Goal: Check status: Check status

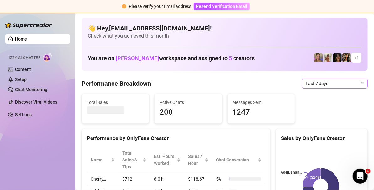
click at [361, 83] on div "Last 7 days" at bounding box center [335, 83] width 66 height 10
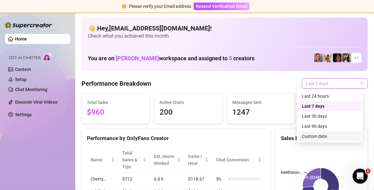
click at [312, 136] on div "Custom date" at bounding box center [330, 136] width 56 height 7
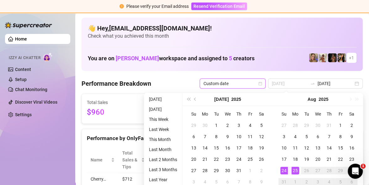
type input "[DATE]"
click at [296, 170] on div "25" at bounding box center [296, 170] width 8 height 8
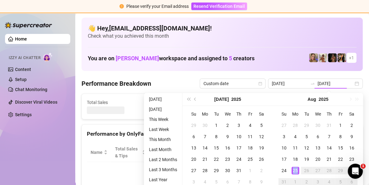
type input "[DATE]"
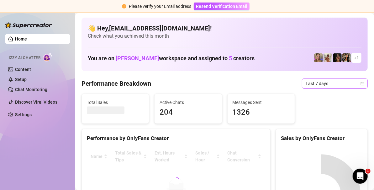
click at [355, 85] on span "Last 7 days" at bounding box center [335, 83] width 58 height 9
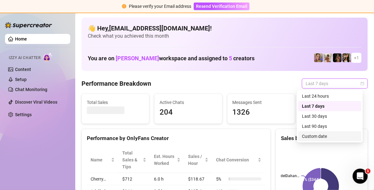
click at [314, 136] on div "Custom date" at bounding box center [330, 136] width 56 height 7
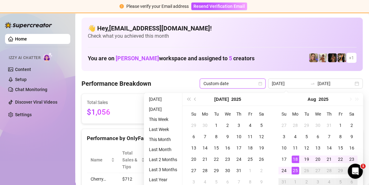
type input "[DATE]"
click at [294, 170] on div "25" at bounding box center [296, 170] width 8 height 8
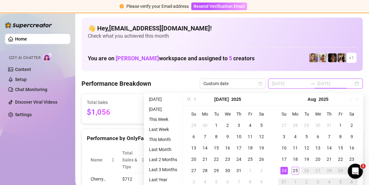
type input "2025-07-01"
type input "2025-08-24"
type input "[DATE]"
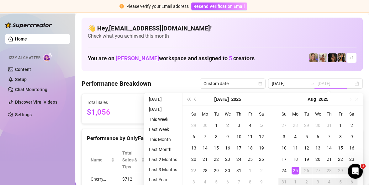
click at [296, 172] on div "25" at bounding box center [296, 170] width 8 height 8
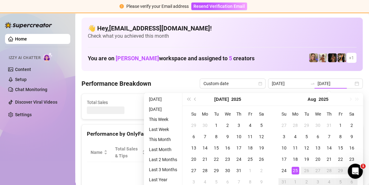
type input "[DATE]"
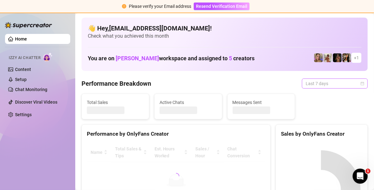
click at [359, 84] on div "Last 7 days" at bounding box center [335, 83] width 66 height 10
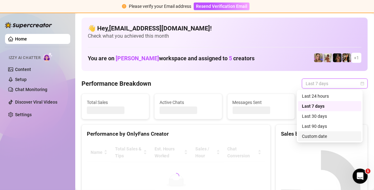
click at [320, 137] on div "Custom date" at bounding box center [330, 136] width 56 height 7
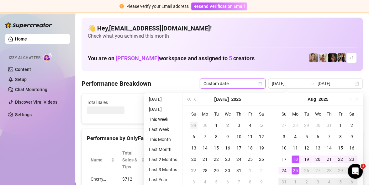
type input "2025-08-24"
type input "[DATE]"
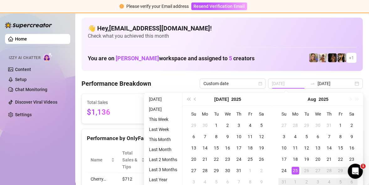
click at [297, 171] on div "25" at bounding box center [296, 170] width 8 height 8
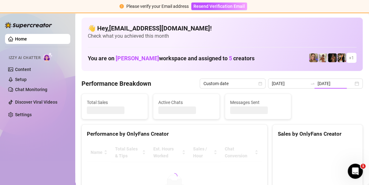
type input "[DATE]"
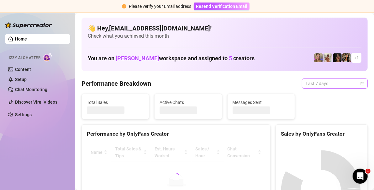
click at [360, 84] on div "Last 7 days" at bounding box center [335, 83] width 66 height 10
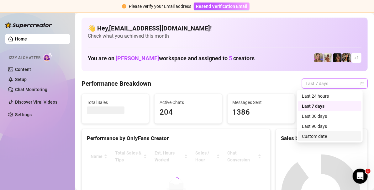
click at [324, 136] on div "Custom date" at bounding box center [330, 136] width 56 height 7
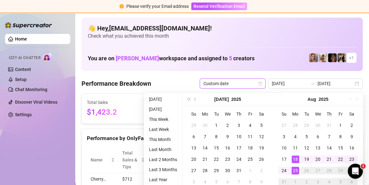
type input "[DATE]"
click at [297, 172] on div "25" at bounding box center [296, 170] width 8 height 8
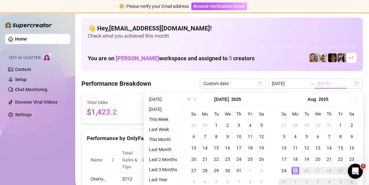
click at [297, 172] on div "25" at bounding box center [296, 170] width 8 height 8
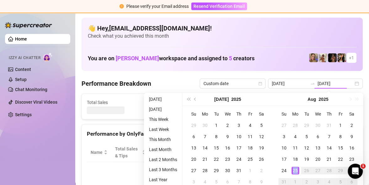
type input "[DATE]"
